Goal: Use online tool/utility: Utilize a website feature to perform a specific function

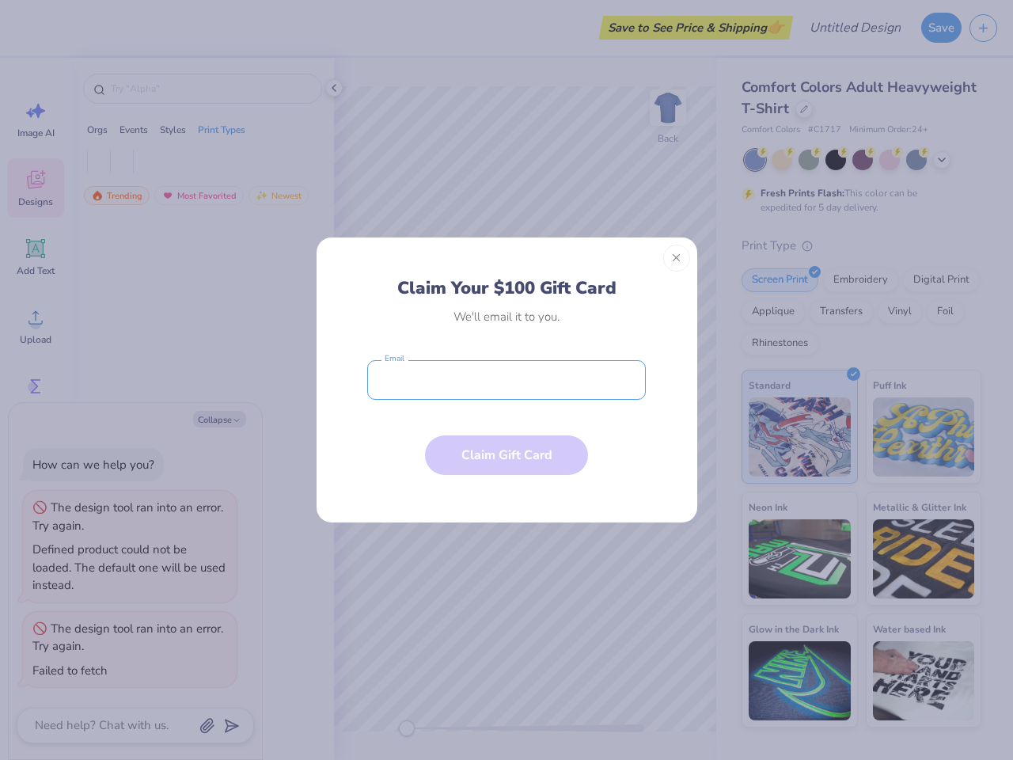
click at [507, 380] on input "email" at bounding box center [506, 380] width 279 height 40
click at [677, 258] on button "Close" at bounding box center [676, 258] width 27 height 27
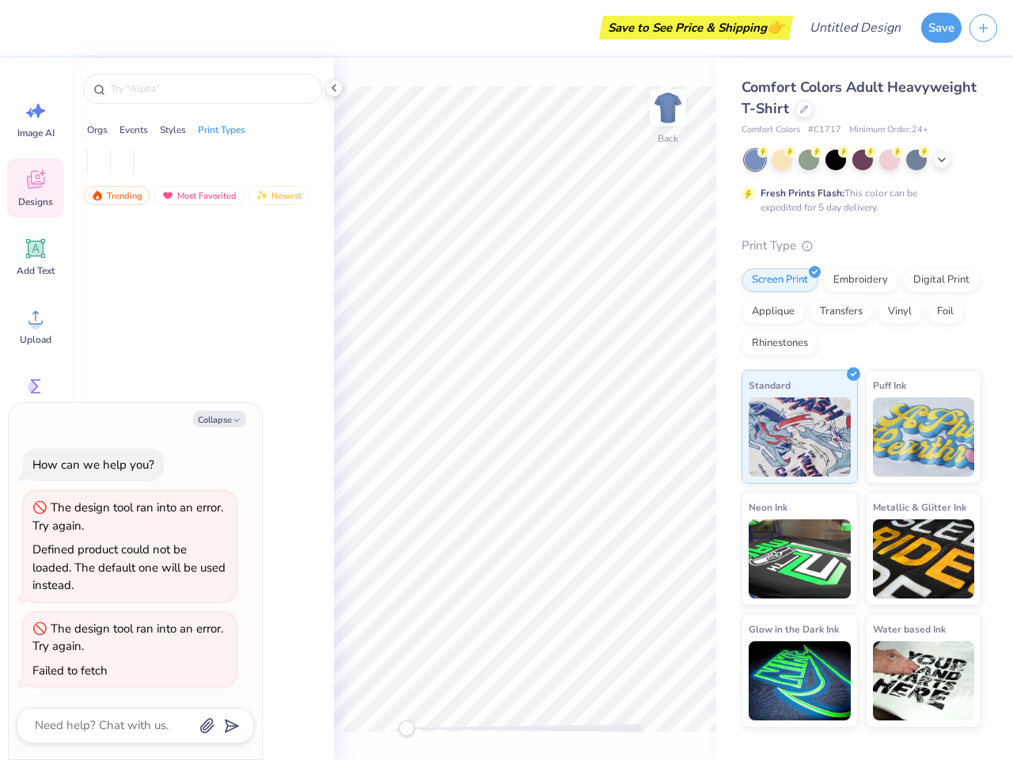
type textarea "x"
